Goal: Find specific page/section: Find specific page/section

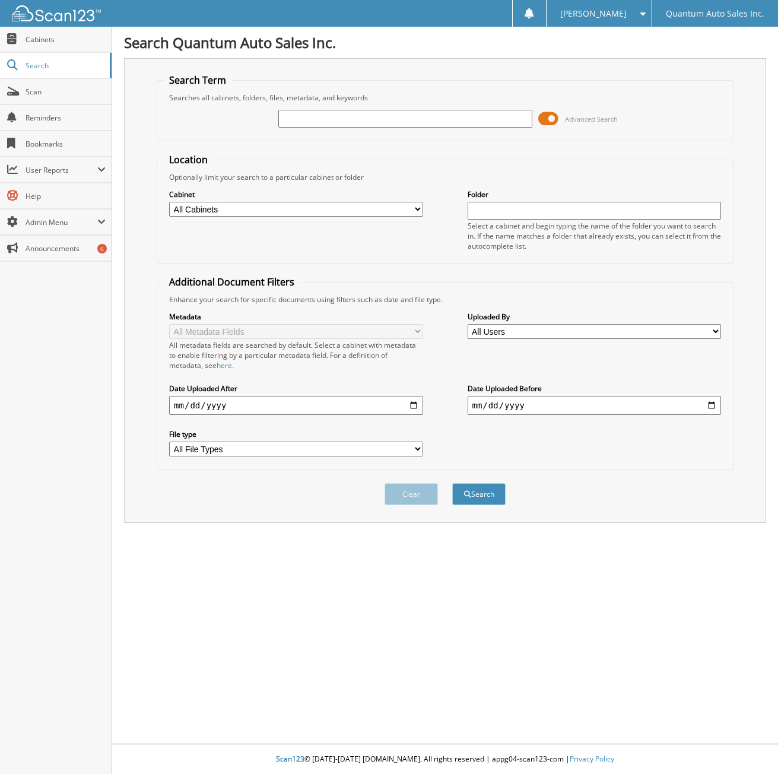
click at [308, 118] on input "text" at bounding box center [405, 119] width 254 height 18
type input "35039"
click at [452, 483] on button "Search" at bounding box center [478, 494] width 53 height 22
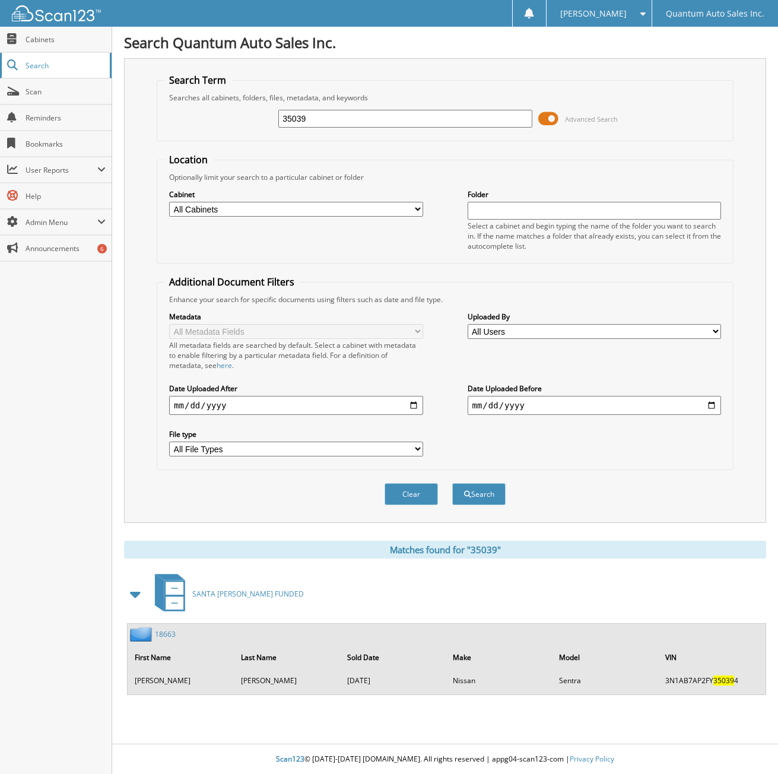
click at [43, 69] on span "Search" at bounding box center [65, 66] width 78 height 10
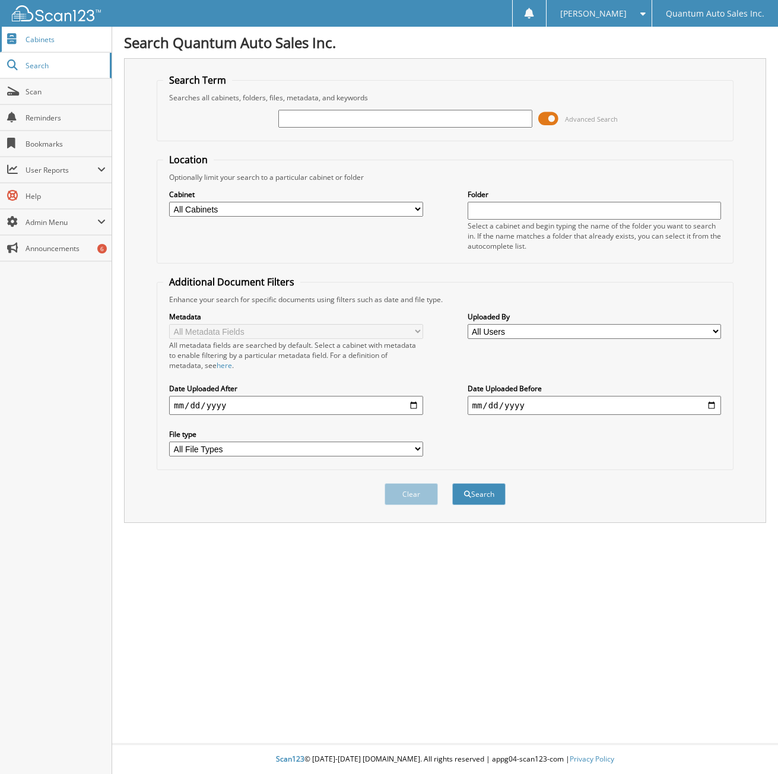
click at [55, 45] on link "Cabinets" at bounding box center [56, 40] width 112 height 26
